Goal: Information Seeking & Learning: Find specific fact

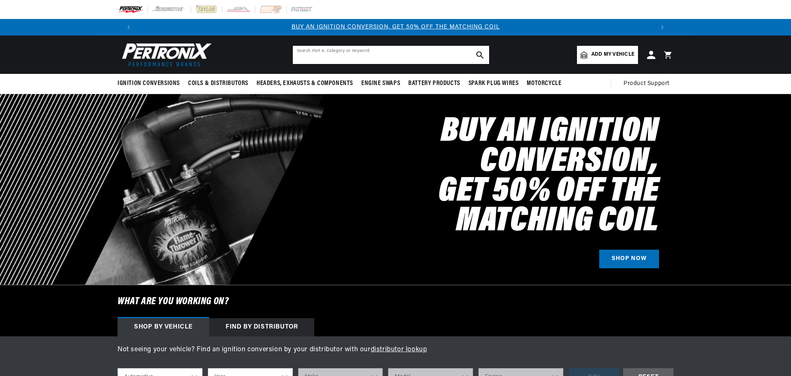
click at [293, 64] on input "text" at bounding box center [391, 55] width 196 height 18
type input "tractors"
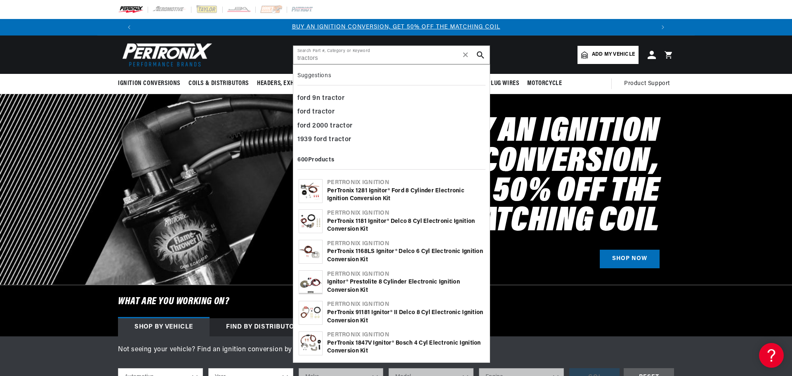
click at [490, 57] on button "search button" at bounding box center [480, 55] width 18 height 18
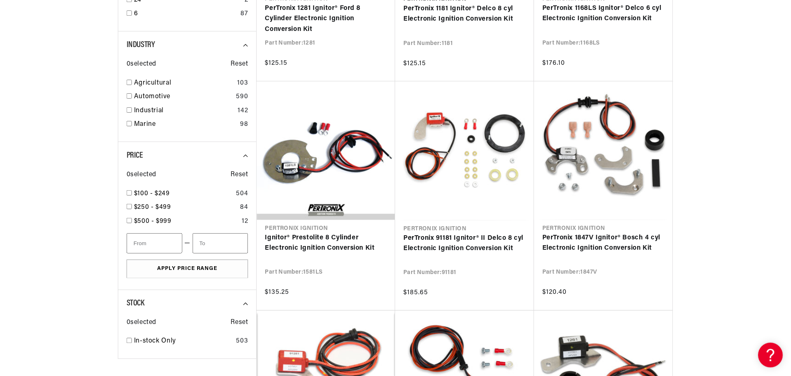
scroll to position [0, 1288]
drag, startPoint x: 792, startPoint y: 9, endPoint x: 790, endPoint y: 104, distance: 94.9
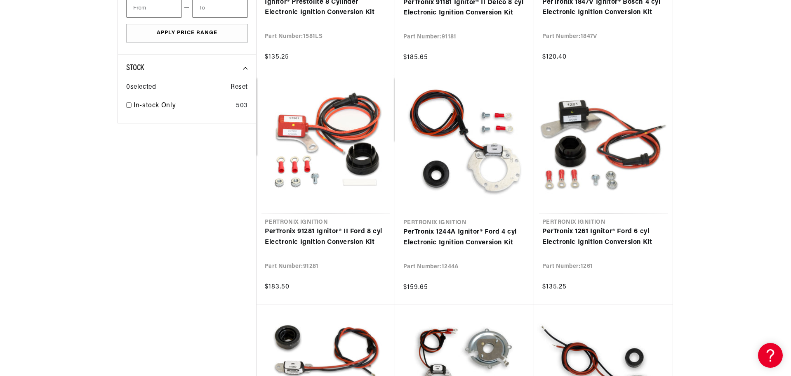
scroll to position [0, 0]
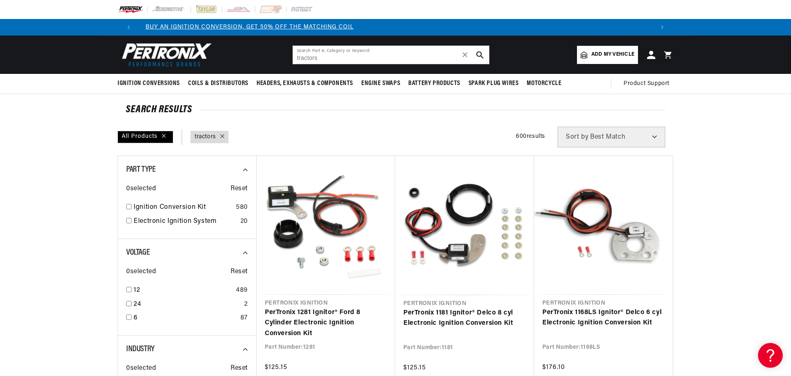
scroll to position [0, 644]
click at [302, 64] on input "tractors" at bounding box center [391, 55] width 196 height 18
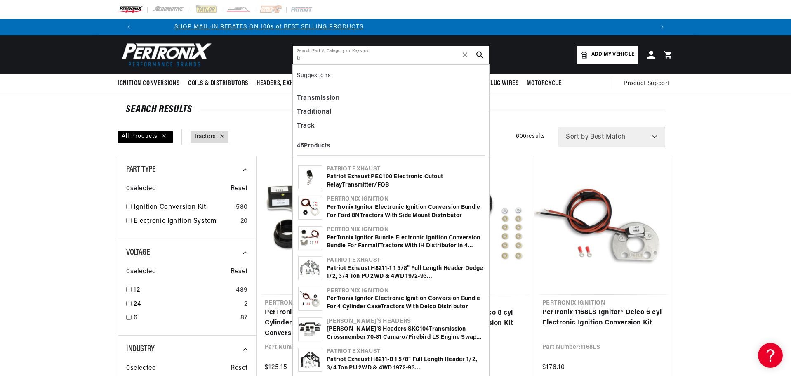
type input "t"
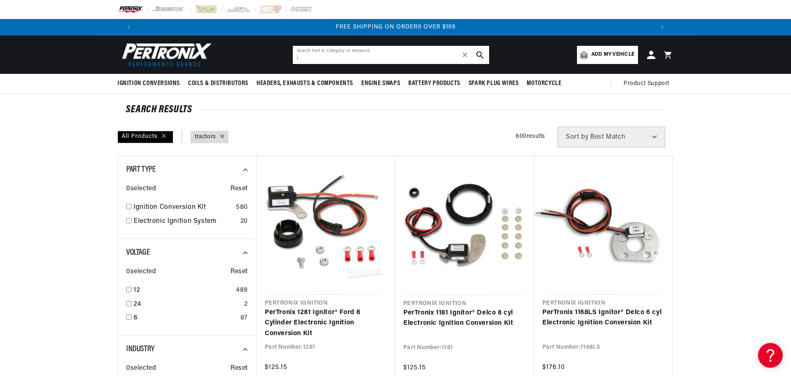
type input "ih"
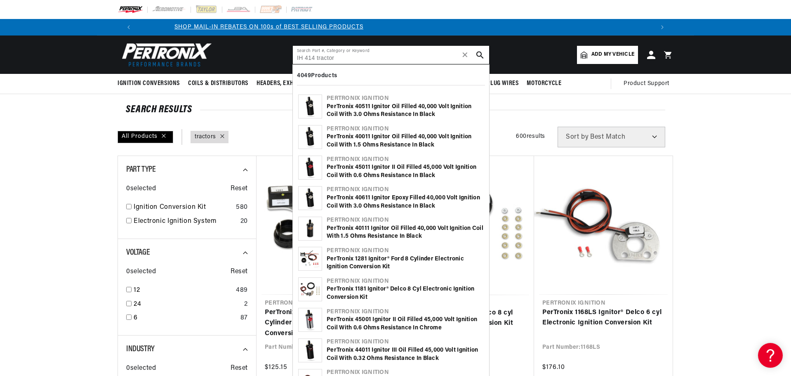
type input "IH 414 tractor"
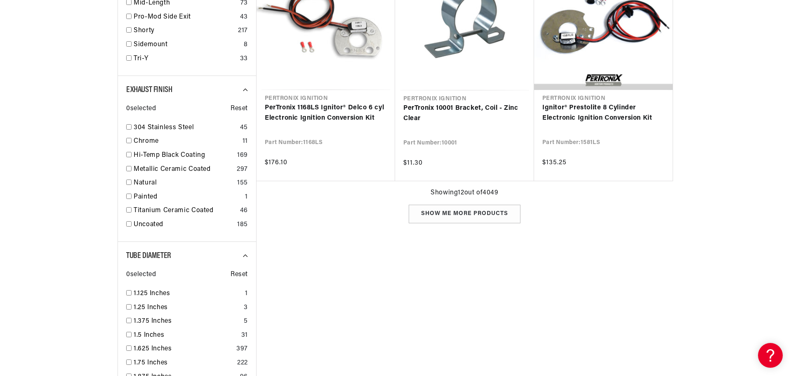
scroll to position [955, 0]
